Goal: Transaction & Acquisition: Purchase product/service

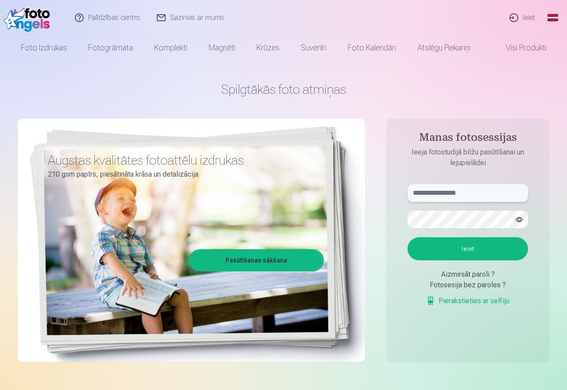
click at [469, 195] on input "text" at bounding box center [468, 193] width 121 height 18
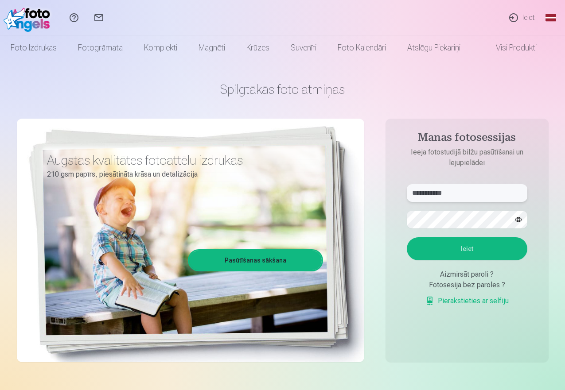
type input "**********"
click at [481, 248] on button "Ieiet" at bounding box center [467, 249] width 121 height 23
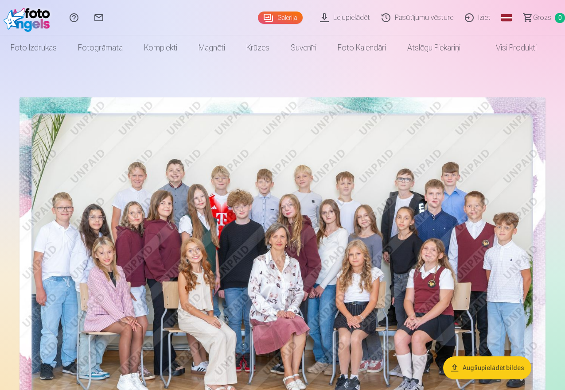
click at [258, 20] on link "Galerija" at bounding box center [280, 18] width 45 height 12
click at [518, 45] on link "Visi produkti" at bounding box center [509, 47] width 76 height 25
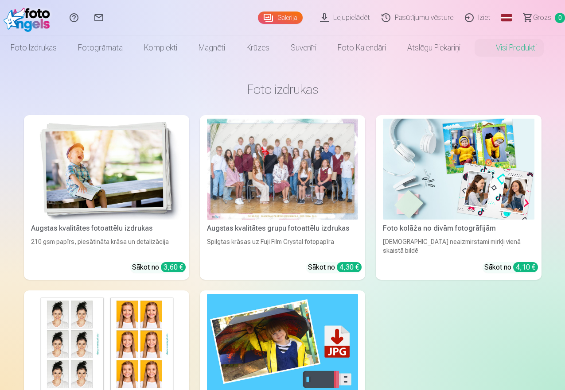
click at [230, 164] on div at bounding box center [282, 169] width 151 height 101
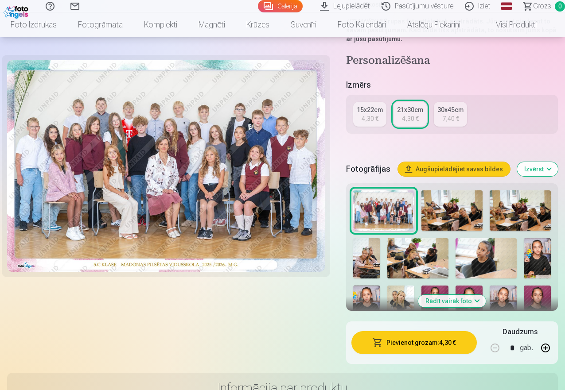
scroll to position [222, 0]
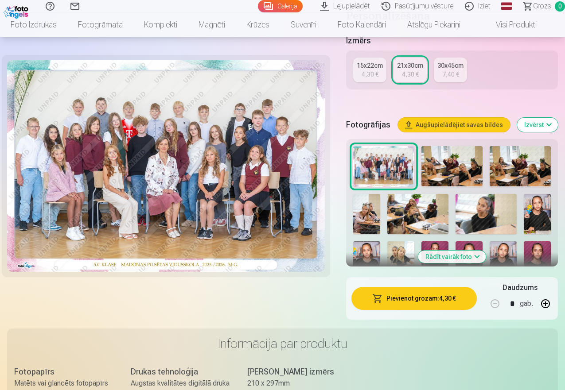
click at [468, 255] on button "Rādīt vairāk foto" at bounding box center [452, 257] width 68 height 12
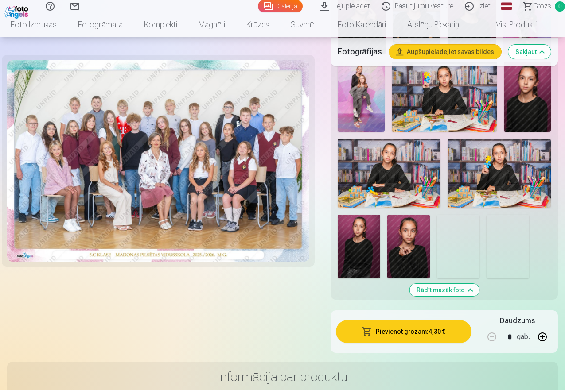
scroll to position [665, 0]
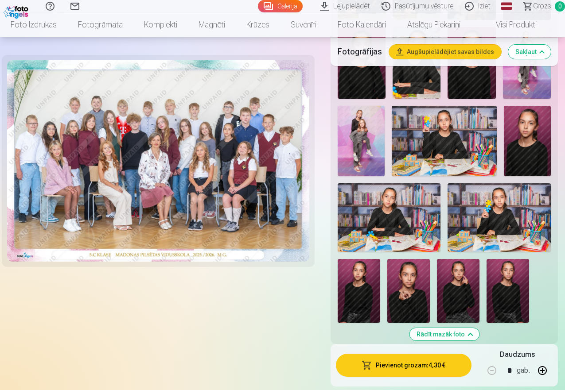
click at [371, 134] on img at bounding box center [361, 141] width 47 height 70
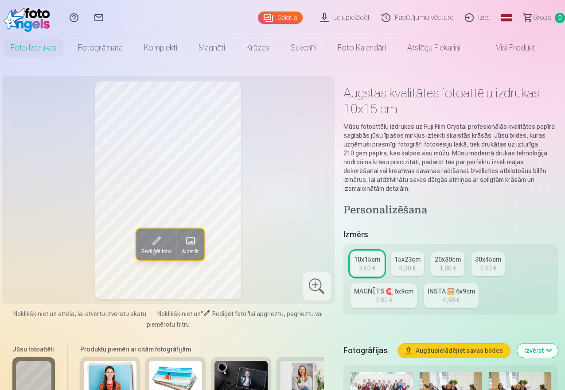
click at [523, 48] on link "Visi produkti" at bounding box center [509, 47] width 76 height 25
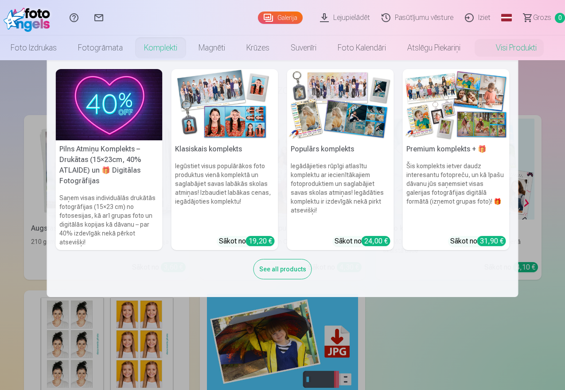
click at [171, 49] on link "Komplekti" at bounding box center [160, 47] width 55 height 25
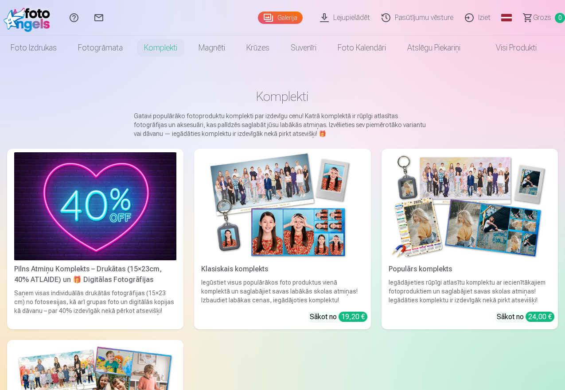
click at [530, 47] on link "Visi produkti" at bounding box center [509, 47] width 76 height 25
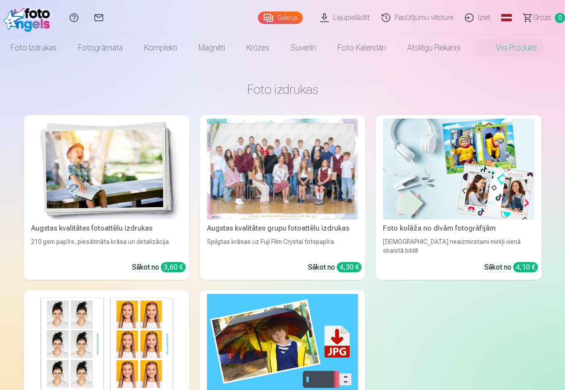
click at [258, 16] on link "Galerija" at bounding box center [280, 18] width 45 height 12
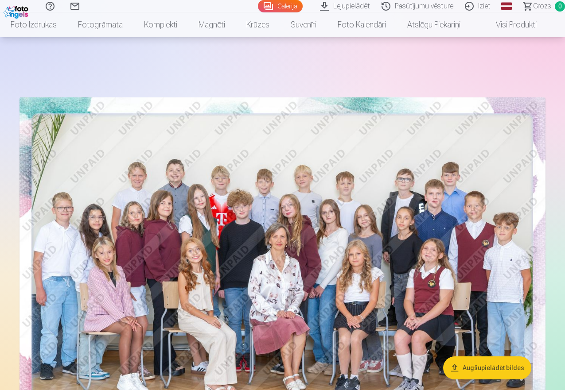
scroll to position [266, 0]
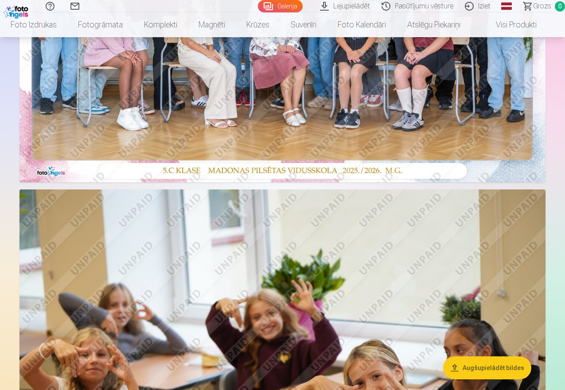
click at [484, 371] on button "Augšupielādēt bildes" at bounding box center [487, 368] width 88 height 23
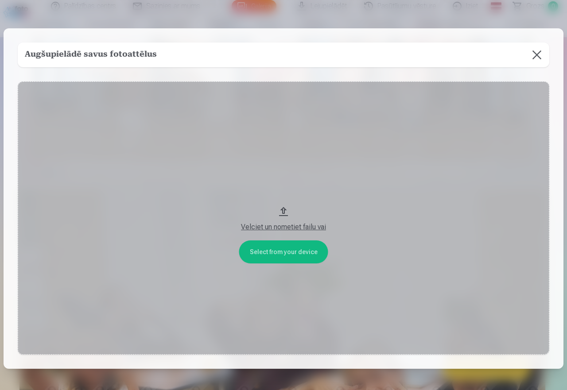
click at [536, 51] on button at bounding box center [537, 55] width 25 height 25
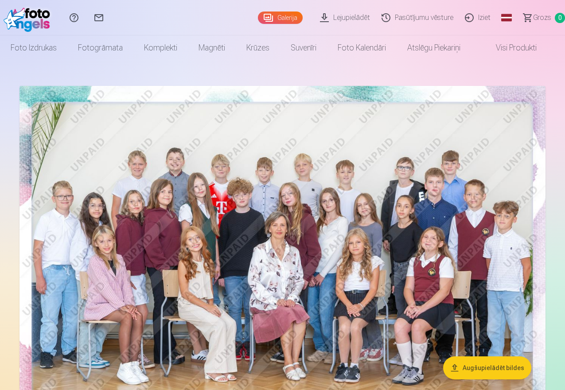
scroll to position [0, 0]
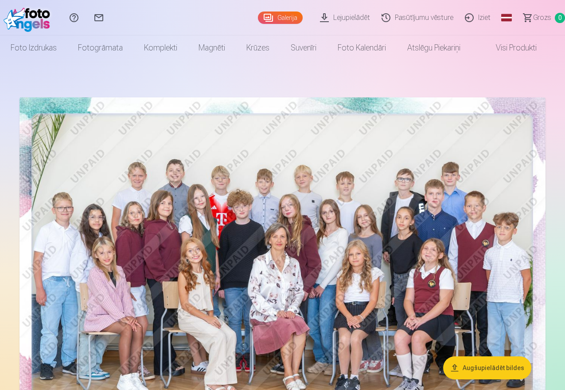
click at [86, 17] on link "Palīdzības centrs" at bounding box center [74, 17] width 25 height 35
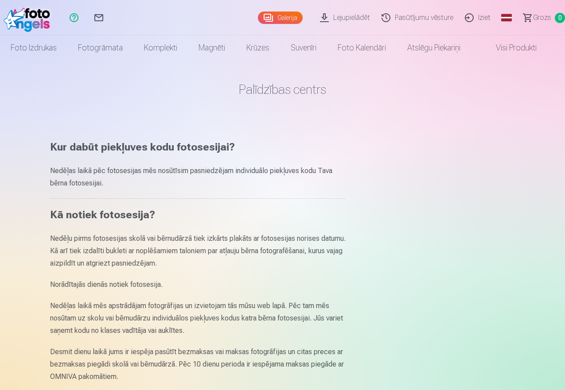
click at [408, 20] on link "Pasūtījumu vēsture" at bounding box center [418, 17] width 83 height 35
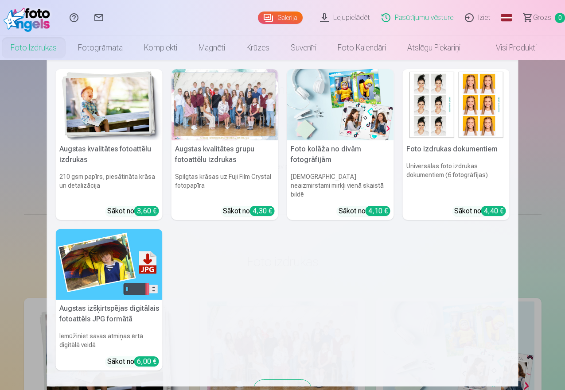
click at [34, 48] on link "Foto izdrukas" at bounding box center [33, 47] width 67 height 25
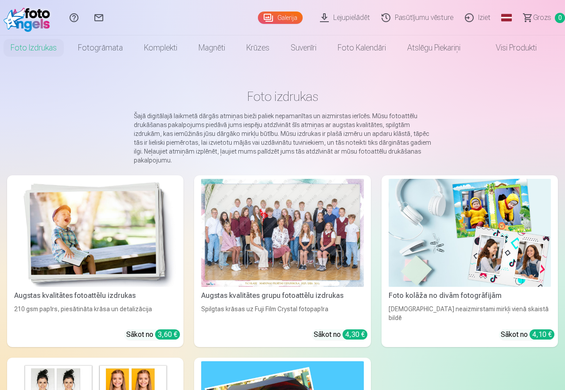
click at [213, 217] on div at bounding box center [282, 233] width 162 height 108
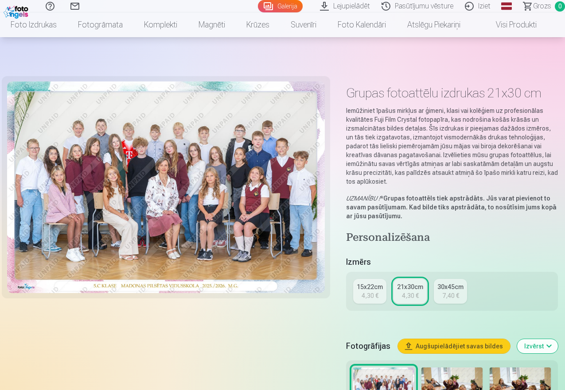
scroll to position [222, 0]
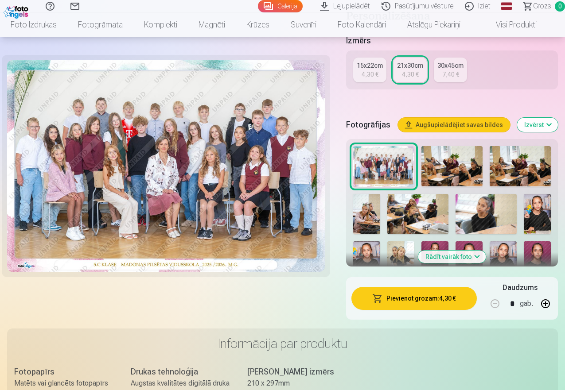
click at [447, 166] on img at bounding box center [452, 166] width 61 height 41
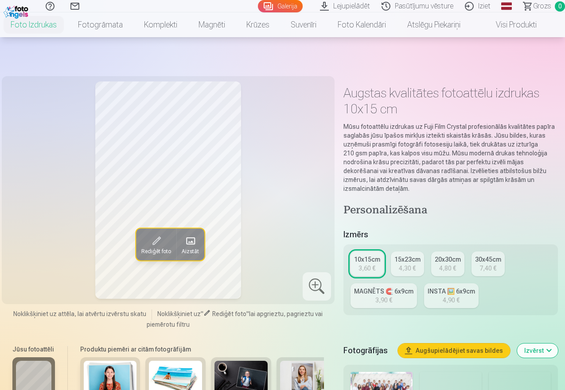
scroll to position [177, 0]
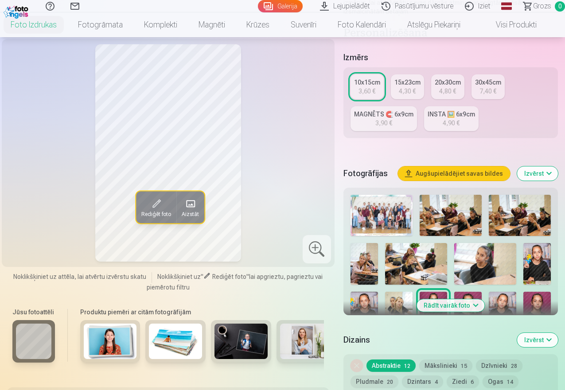
click at [484, 305] on button "Rādīt vairāk foto" at bounding box center [451, 306] width 68 height 12
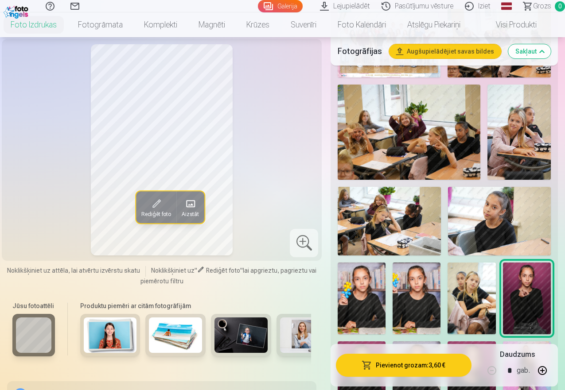
scroll to position [399, 0]
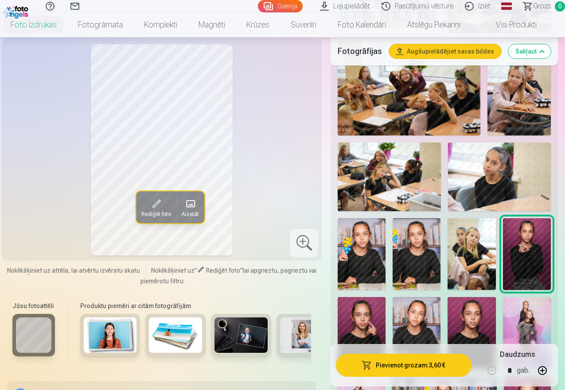
click at [374, 246] on img at bounding box center [362, 255] width 48 height 72
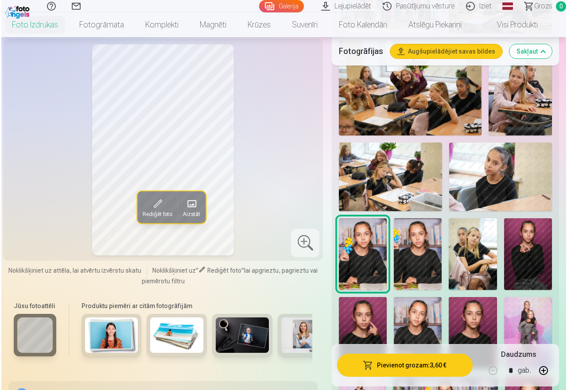
scroll to position [488, 0]
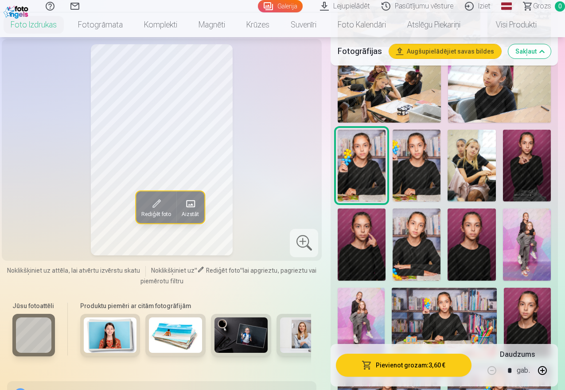
click at [539, 240] on img at bounding box center [527, 245] width 48 height 72
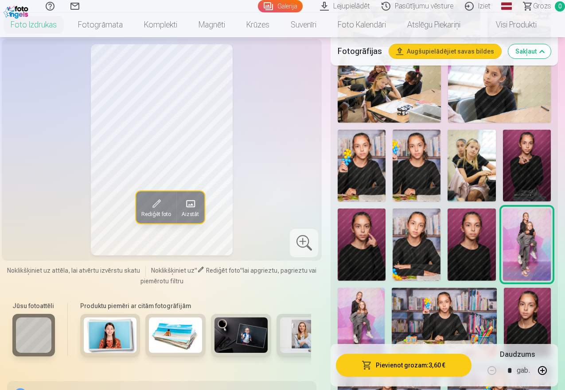
click at [470, 308] on img at bounding box center [444, 323] width 105 height 70
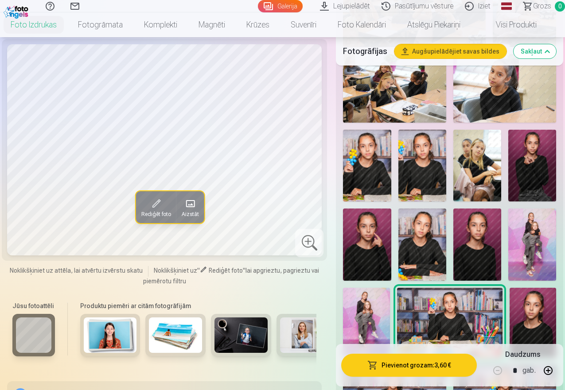
click at [424, 367] on button "Pievienot grozam : 3,60 €" at bounding box center [409, 365] width 136 height 23
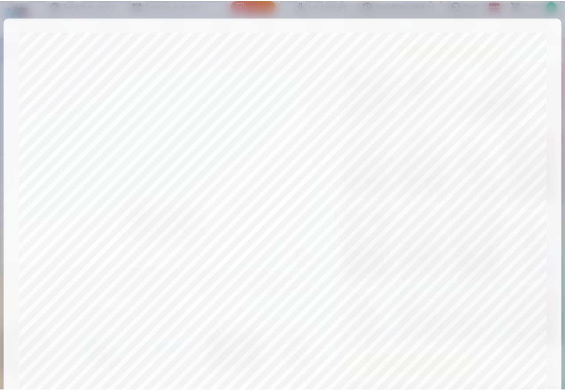
scroll to position [241, 0]
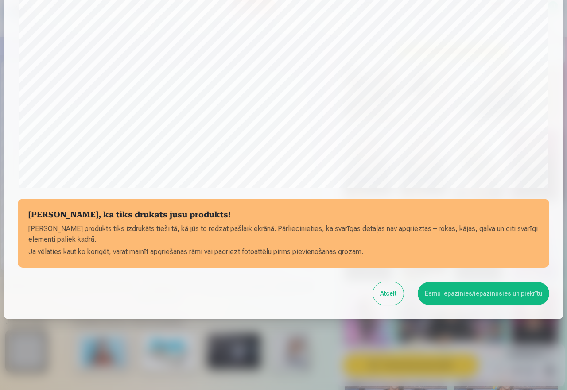
click at [501, 293] on button "Esmu iepazinies/iepazinusies un piekrītu" at bounding box center [484, 293] width 132 height 23
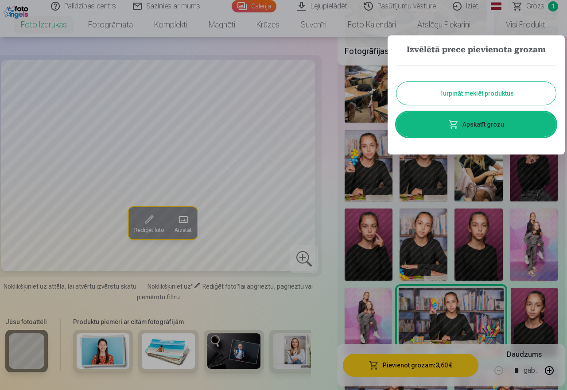
click at [459, 94] on button "Turpināt meklēt produktus" at bounding box center [477, 93] width 160 height 23
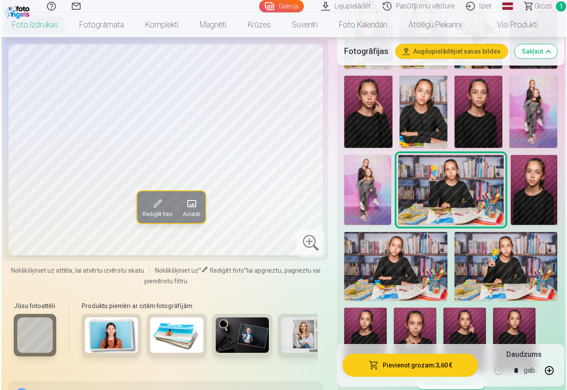
scroll to position [665, 0]
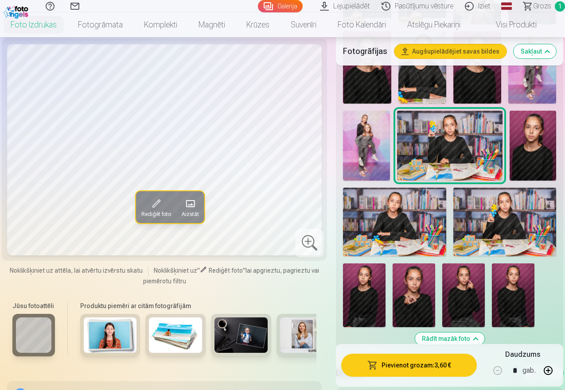
click at [405, 216] on img at bounding box center [394, 222] width 103 height 69
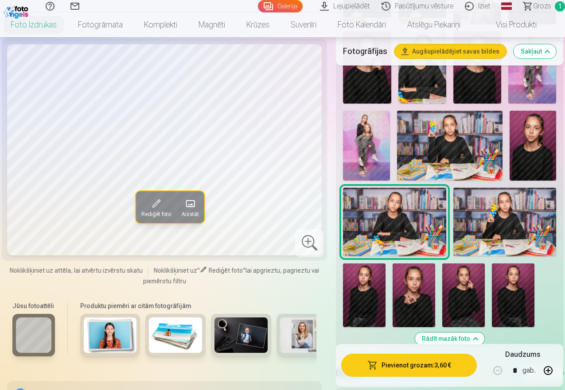
click at [518, 211] on img at bounding box center [504, 222] width 103 height 69
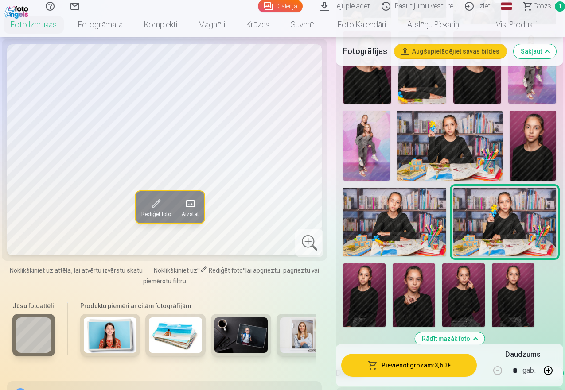
click at [439, 133] on img at bounding box center [449, 146] width 105 height 70
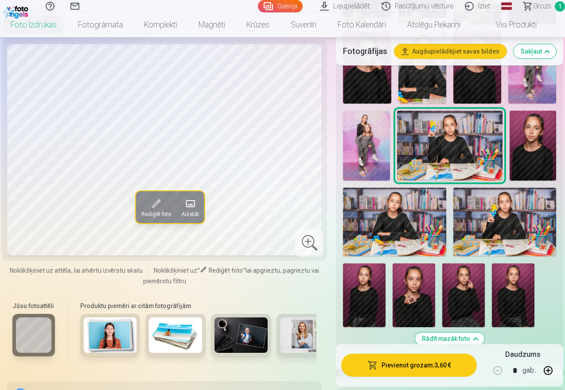
click at [406, 219] on img at bounding box center [394, 222] width 103 height 69
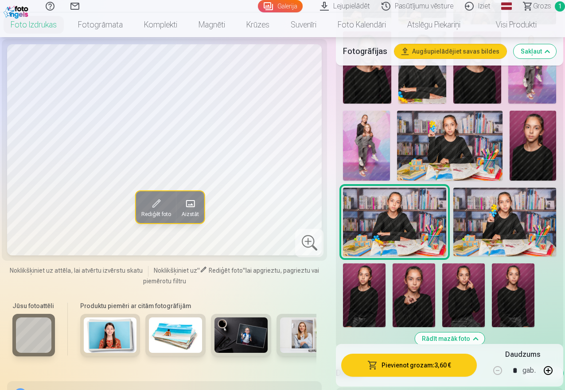
click at [414, 364] on button "Pievienot grozam : 3,60 €" at bounding box center [409, 365] width 136 height 23
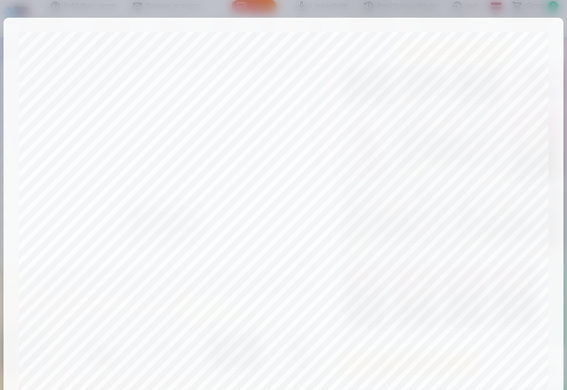
scroll to position [241, 0]
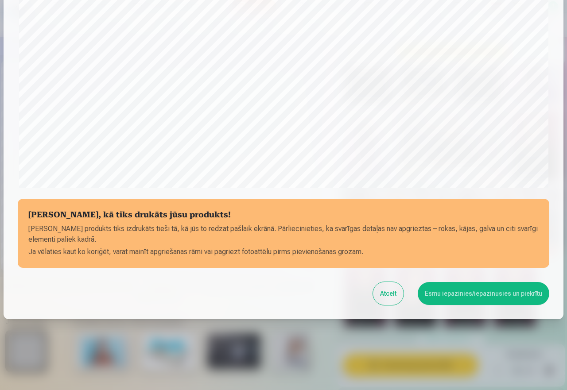
click at [454, 293] on button "Esmu iepazinies/iepazinusies un piekrītu" at bounding box center [484, 293] width 132 height 23
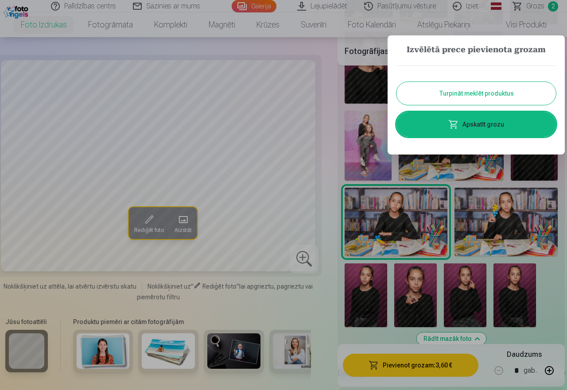
click at [465, 89] on button "Turpināt meklēt produktus" at bounding box center [477, 93] width 160 height 23
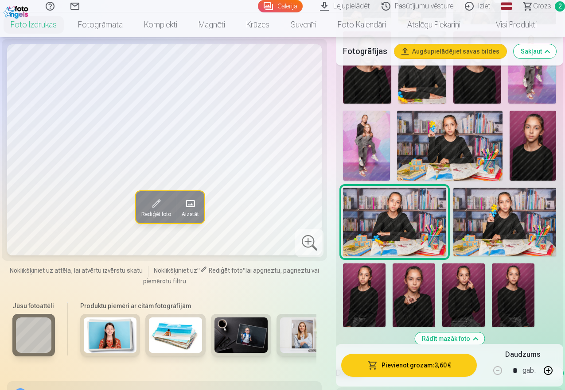
click at [414, 297] on img at bounding box center [414, 296] width 43 height 64
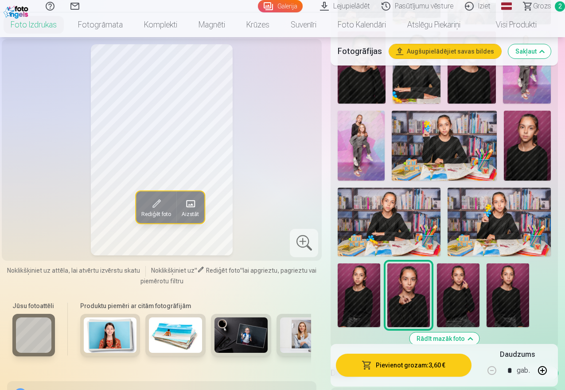
click at [424, 366] on button "Pievienot grozam : 3,60 €" at bounding box center [404, 365] width 136 height 23
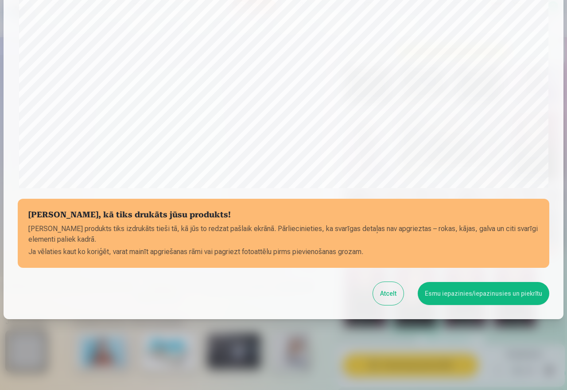
click at [485, 295] on button "Esmu iepazinies/iepazinusies un piekrītu" at bounding box center [484, 293] width 132 height 23
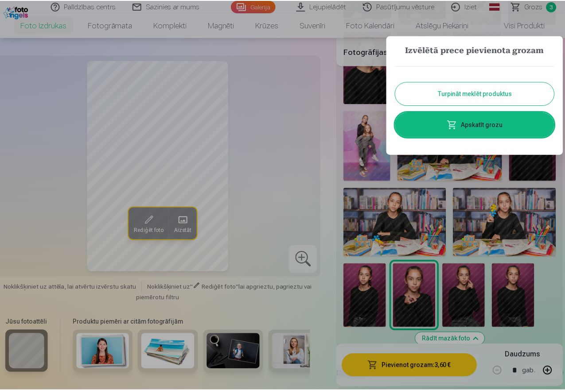
scroll to position [0, 0]
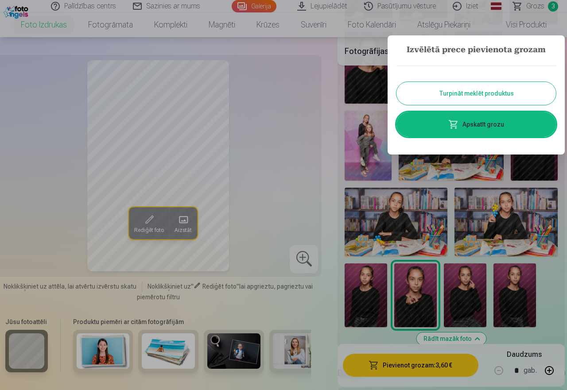
click at [485, 91] on button "Turpināt meklēt produktus" at bounding box center [477, 93] width 160 height 23
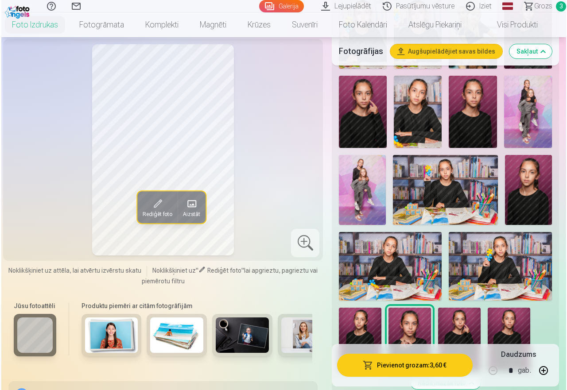
scroll to position [443, 0]
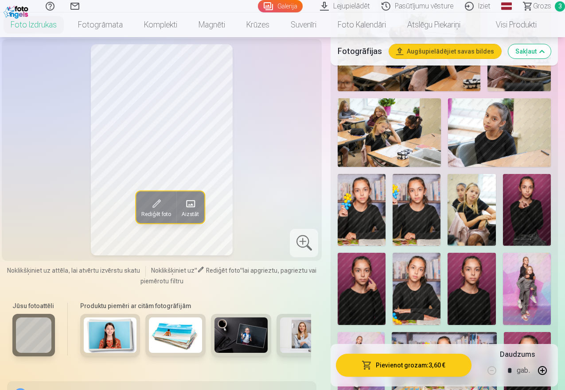
click at [515, 121] on img at bounding box center [499, 132] width 103 height 69
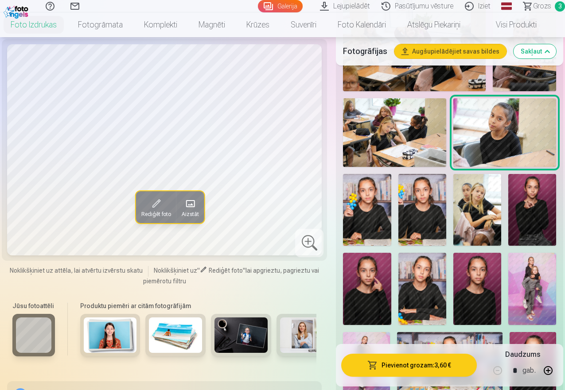
click at [394, 365] on button "Pievienot grozam : 3,60 €" at bounding box center [409, 365] width 136 height 23
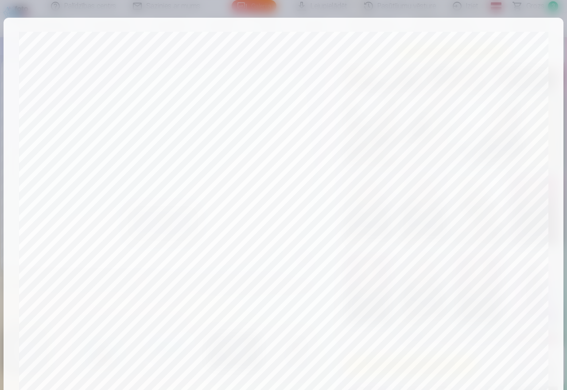
scroll to position [241, 0]
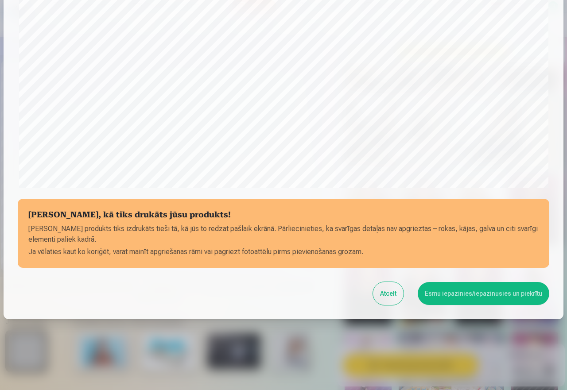
click at [480, 292] on button "Esmu iepazinies/iepazinusies un piekrītu" at bounding box center [484, 293] width 132 height 23
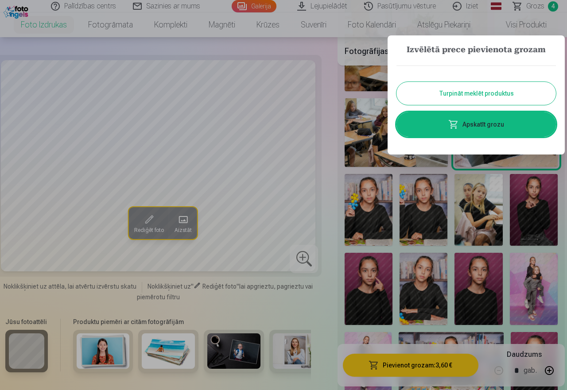
click at [486, 93] on button "Turpināt meklēt produktus" at bounding box center [477, 93] width 160 height 23
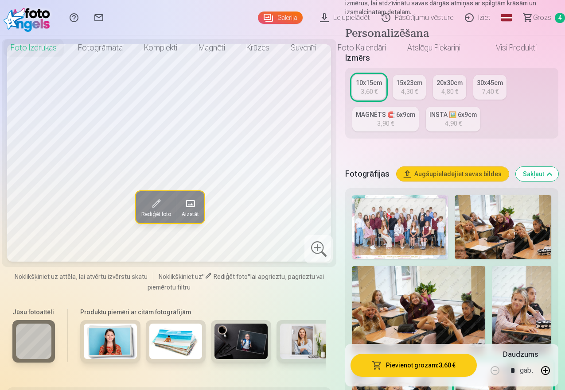
scroll to position [0, 0]
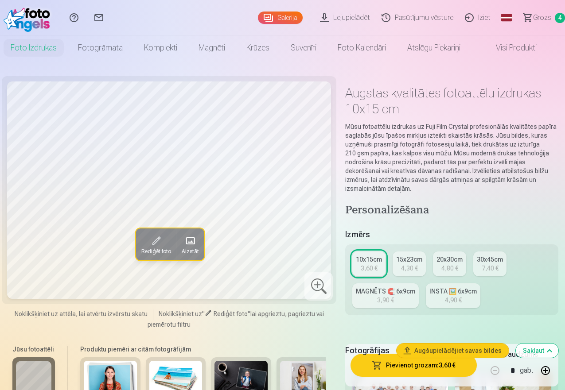
click at [537, 16] on span "Grozs" at bounding box center [542, 17] width 18 height 11
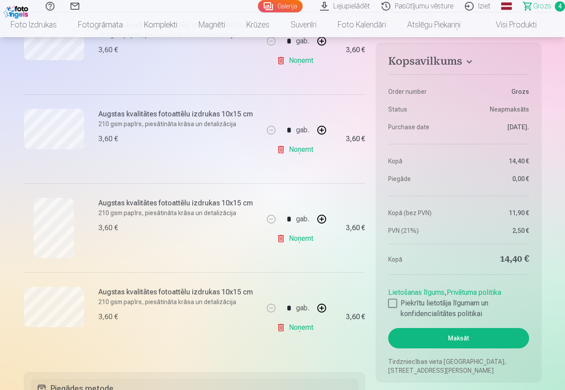
scroll to position [177, 0]
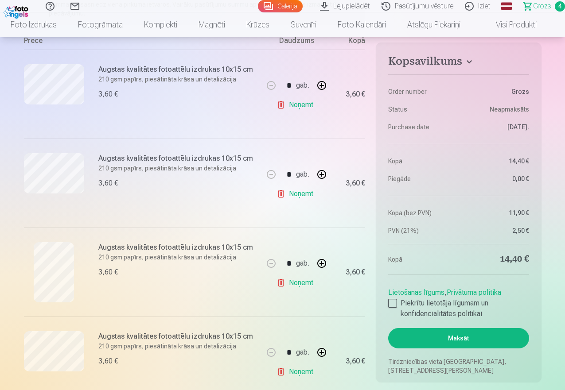
click at [286, 103] on link "Noņemt" at bounding box center [297, 105] width 40 height 18
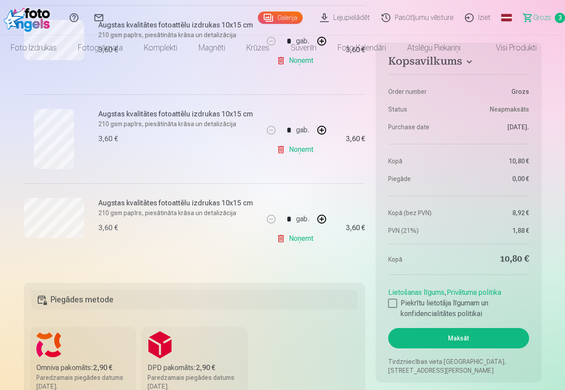
scroll to position [0, 0]
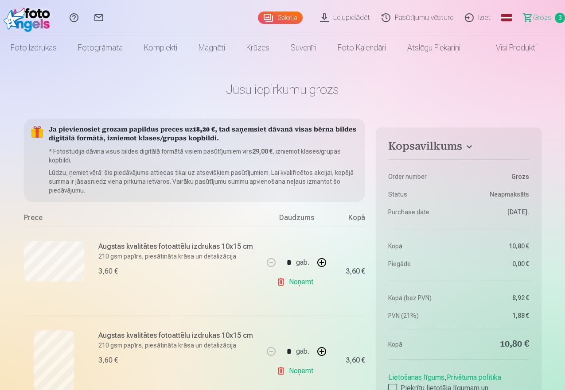
click at [461, 17] on link "Iziet" at bounding box center [479, 17] width 37 height 35
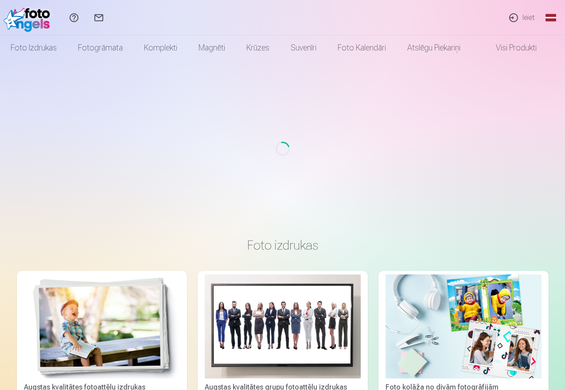
click at [529, 17] on link "Ieiet" at bounding box center [521, 17] width 41 height 35
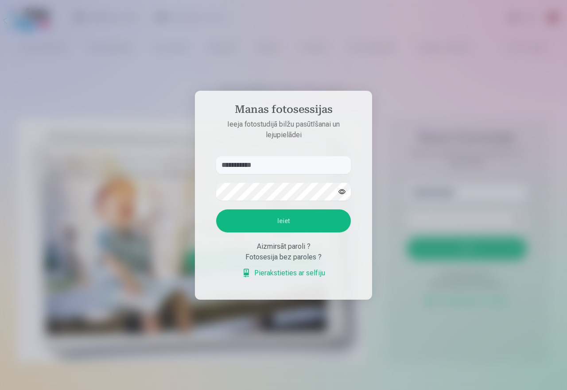
type input "**********"
click at [276, 220] on button "Ieiet" at bounding box center [283, 221] width 135 height 23
